Goal: Task Accomplishment & Management: Use online tool/utility

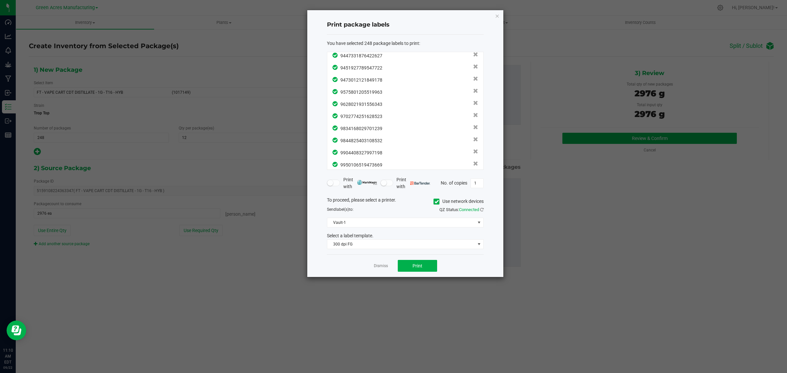
scroll to position [2897, 0]
click at [417, 267] on span "Print" at bounding box center [417, 265] width 10 height 5
click at [381, 266] on link "Dismiss" at bounding box center [381, 266] width 14 height 6
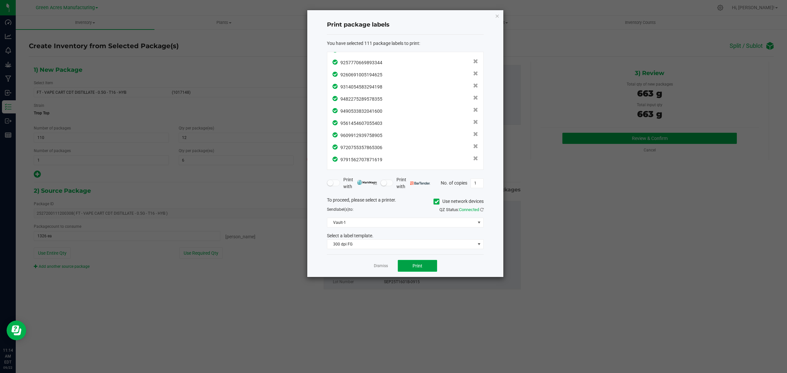
click at [420, 265] on span "Print" at bounding box center [417, 265] width 10 height 5
click at [381, 266] on link "Dismiss" at bounding box center [381, 266] width 14 height 6
click at [410, 267] on button "Print" at bounding box center [417, 266] width 39 height 12
click at [385, 266] on link "Dismiss" at bounding box center [381, 266] width 14 height 6
